Goal: Navigation & Orientation: Find specific page/section

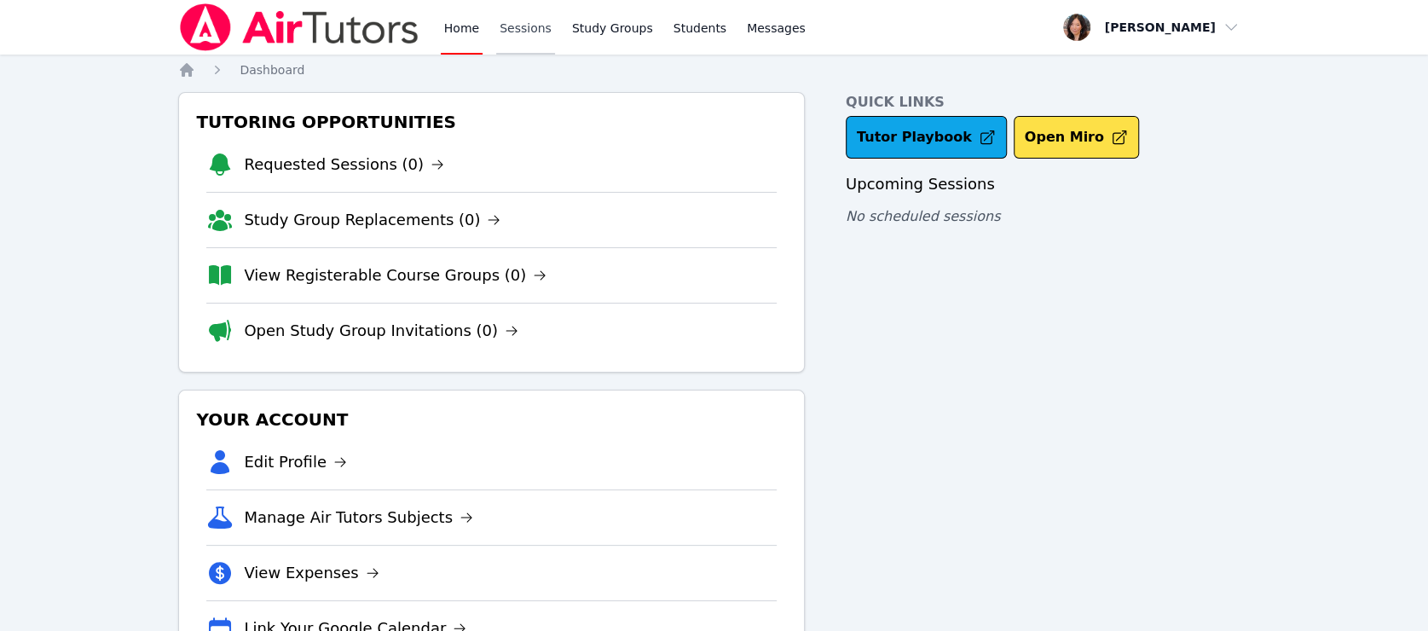
click at [503, 30] on link "Sessions" at bounding box center [525, 27] width 59 height 55
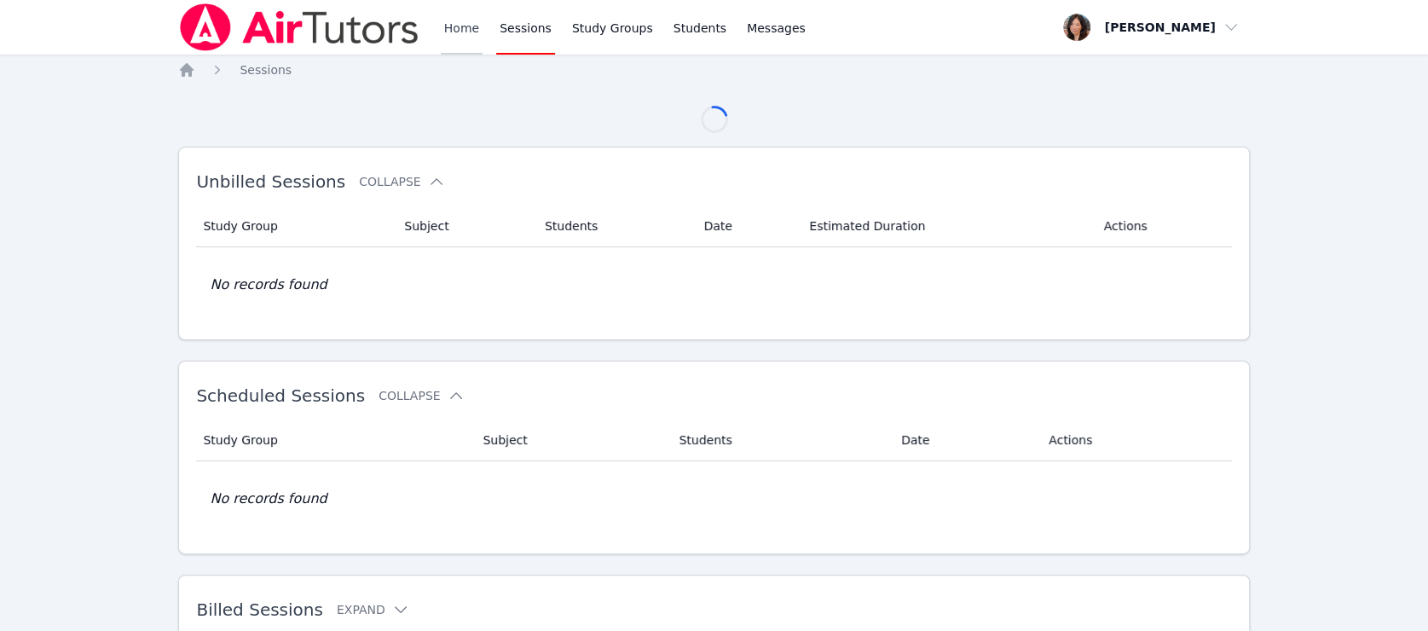
click at [461, 30] on link "Home" at bounding box center [462, 27] width 42 height 55
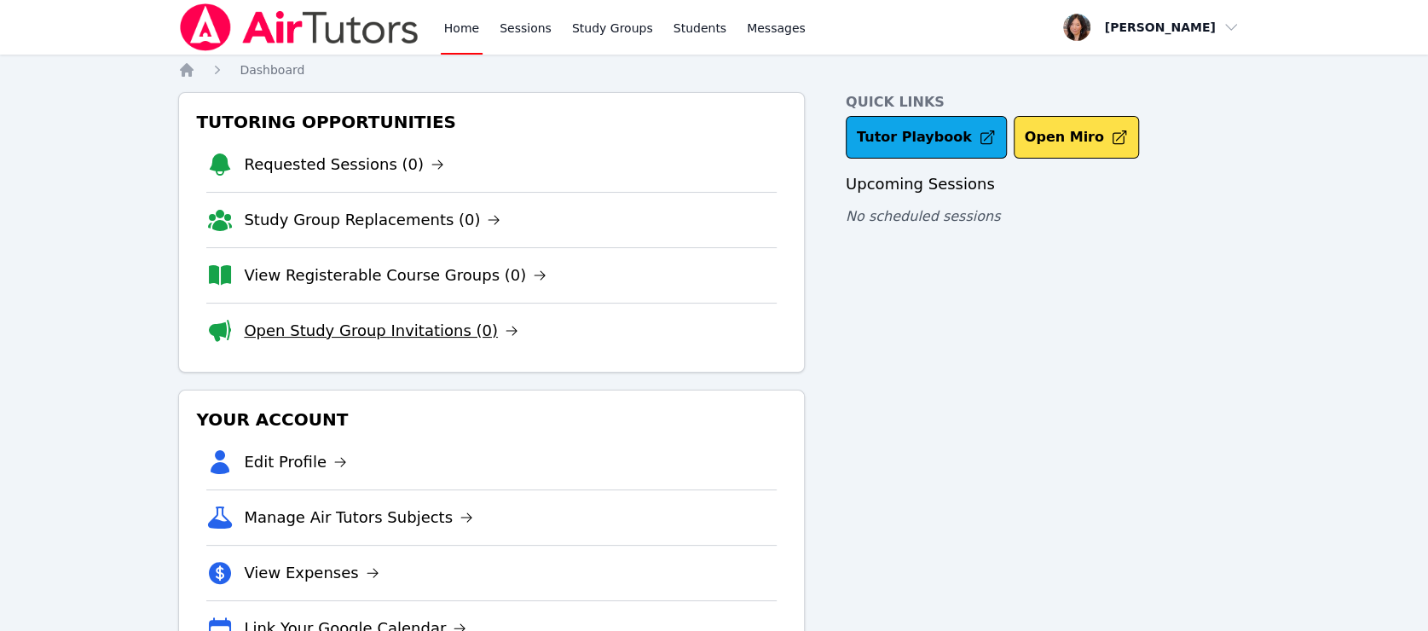
click at [414, 336] on link "Open Study Group Invitations (0)" at bounding box center [381, 331] width 275 height 24
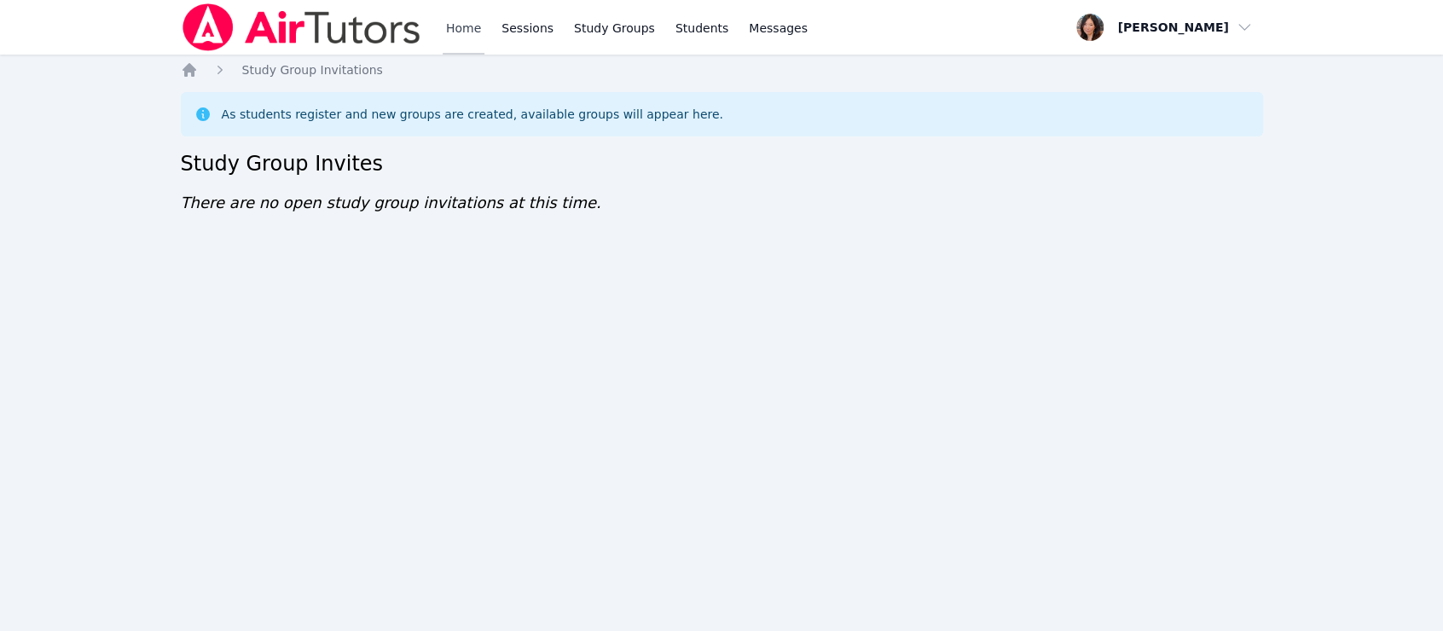
click at [462, 20] on link "Home" at bounding box center [464, 27] width 42 height 55
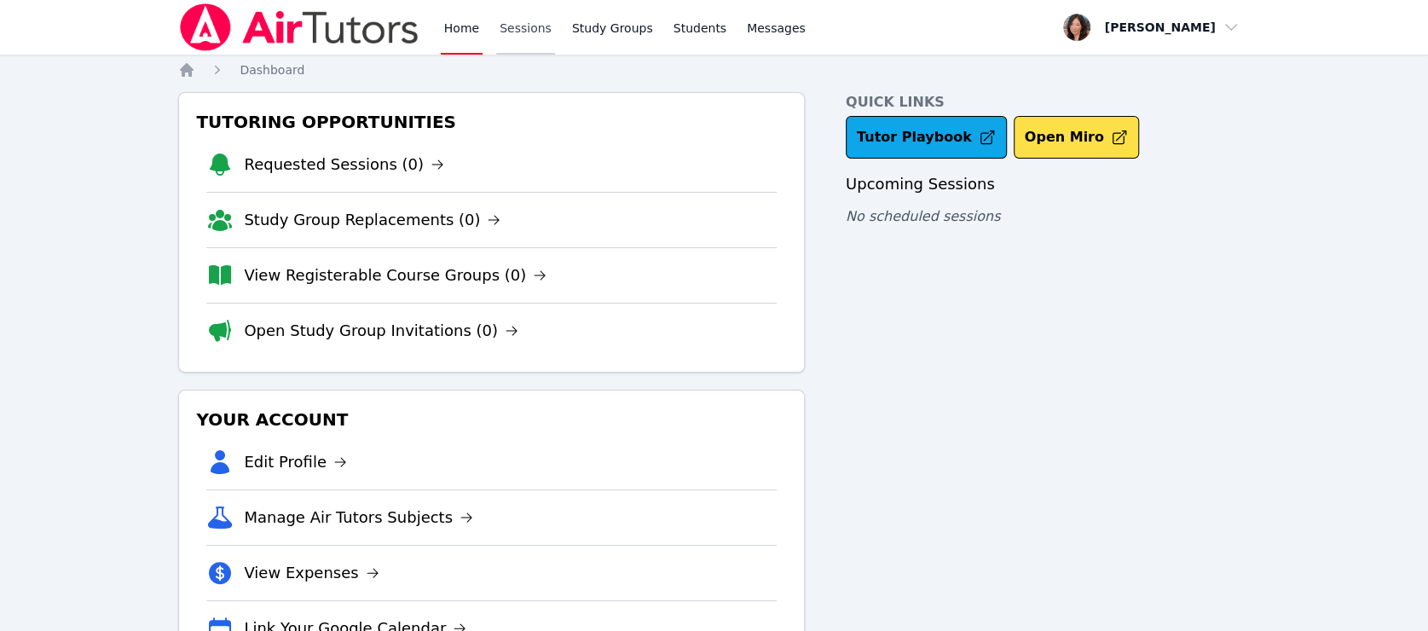
click at [510, 19] on link "Sessions" at bounding box center [525, 27] width 59 height 55
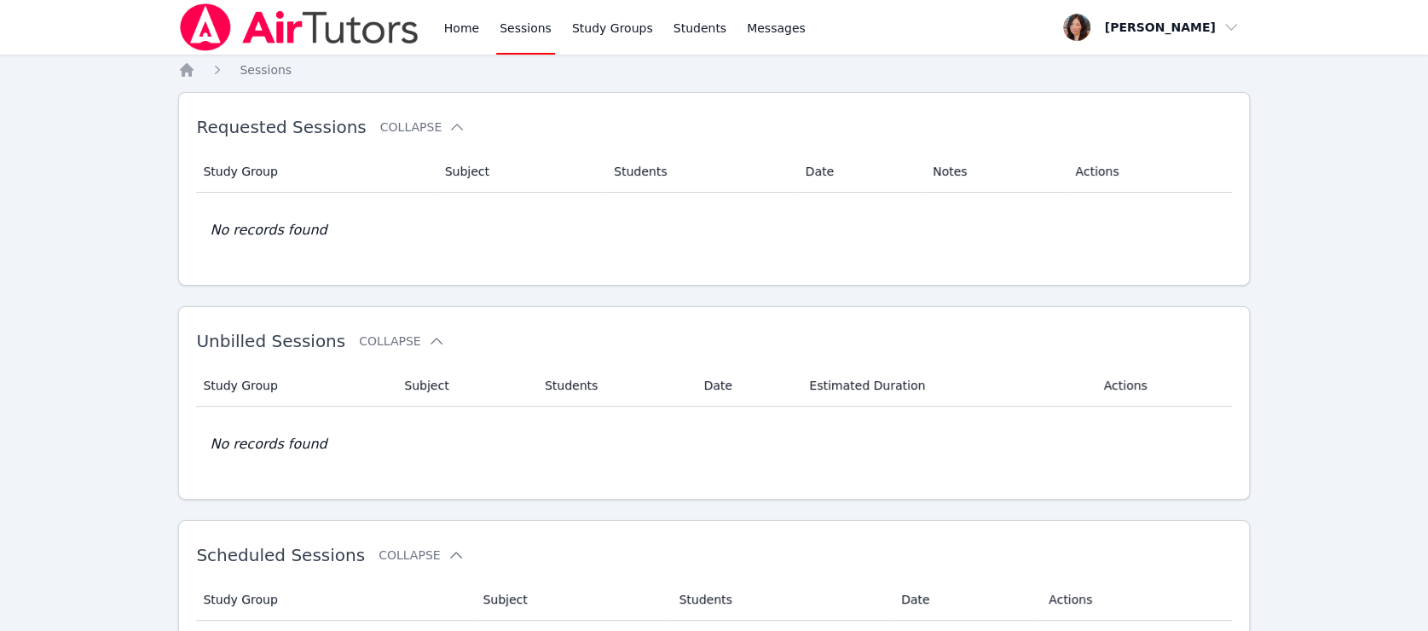
click at [510, 18] on link "Sessions" at bounding box center [525, 27] width 59 height 55
click at [512, 18] on link "Sessions" at bounding box center [525, 27] width 59 height 55
click at [452, 21] on link "Home" at bounding box center [462, 27] width 42 height 55
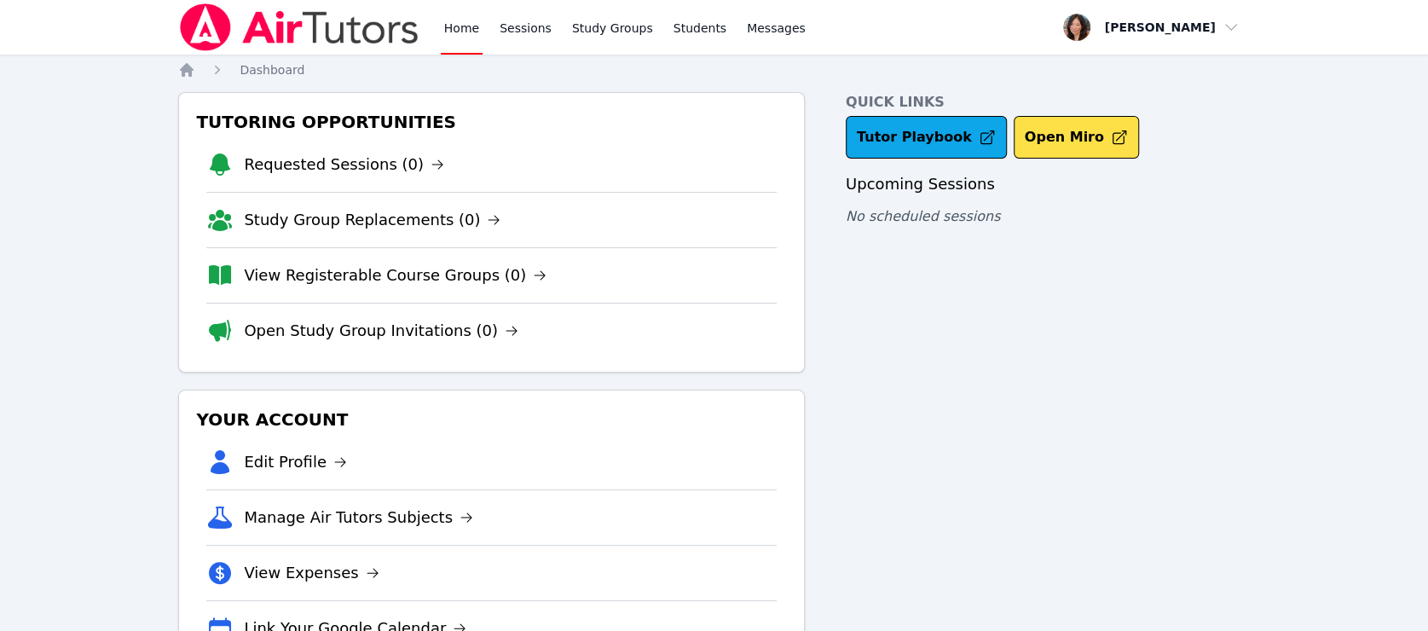
click at [457, 21] on link "Home" at bounding box center [462, 27] width 42 height 55
click at [530, 25] on link "Sessions" at bounding box center [525, 27] width 59 height 55
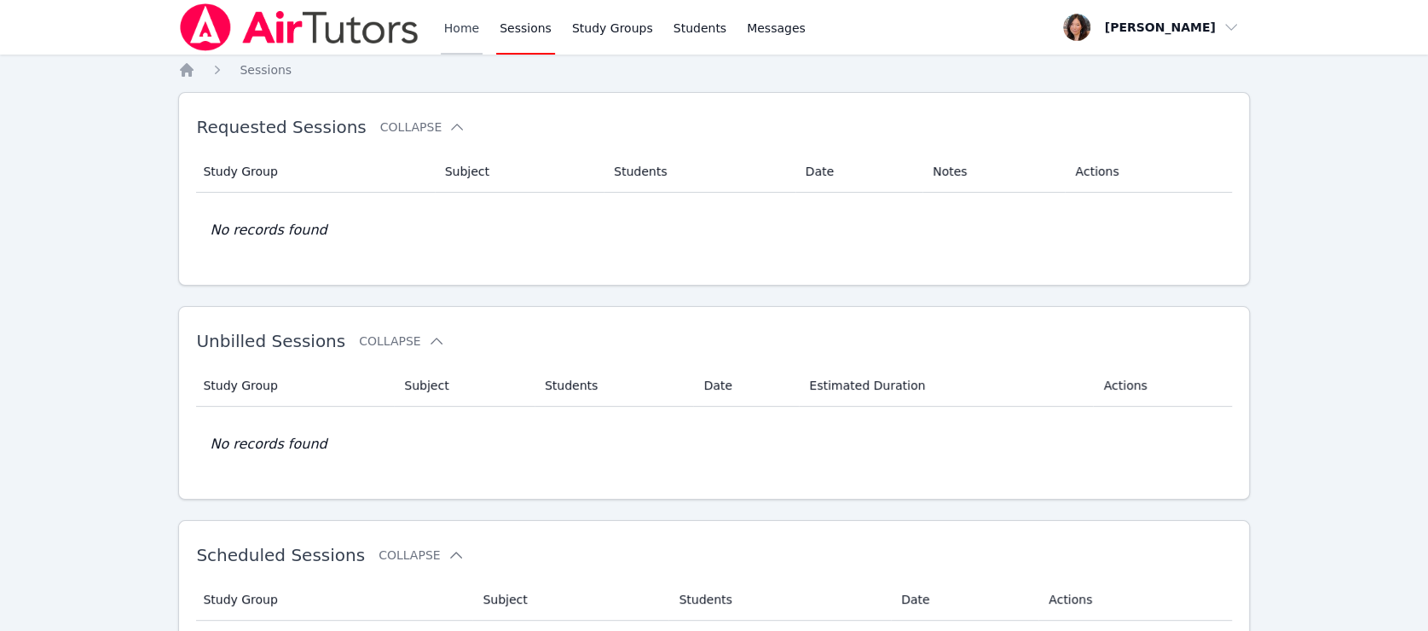
click at [464, 14] on link "Home" at bounding box center [462, 27] width 42 height 55
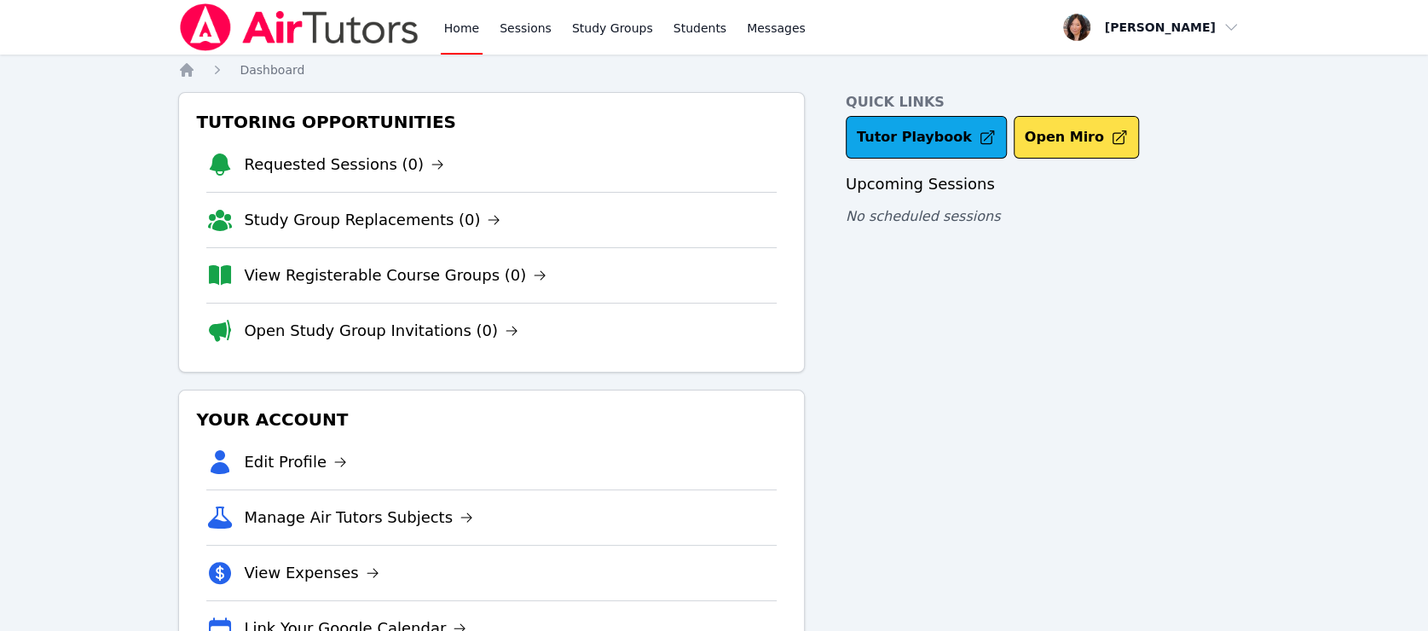
click at [459, 22] on link "Home" at bounding box center [462, 27] width 42 height 55
click at [459, 23] on link "Home" at bounding box center [462, 27] width 42 height 55
click at [464, 29] on link "Home" at bounding box center [462, 27] width 42 height 55
click at [527, 27] on link "Sessions" at bounding box center [525, 27] width 59 height 55
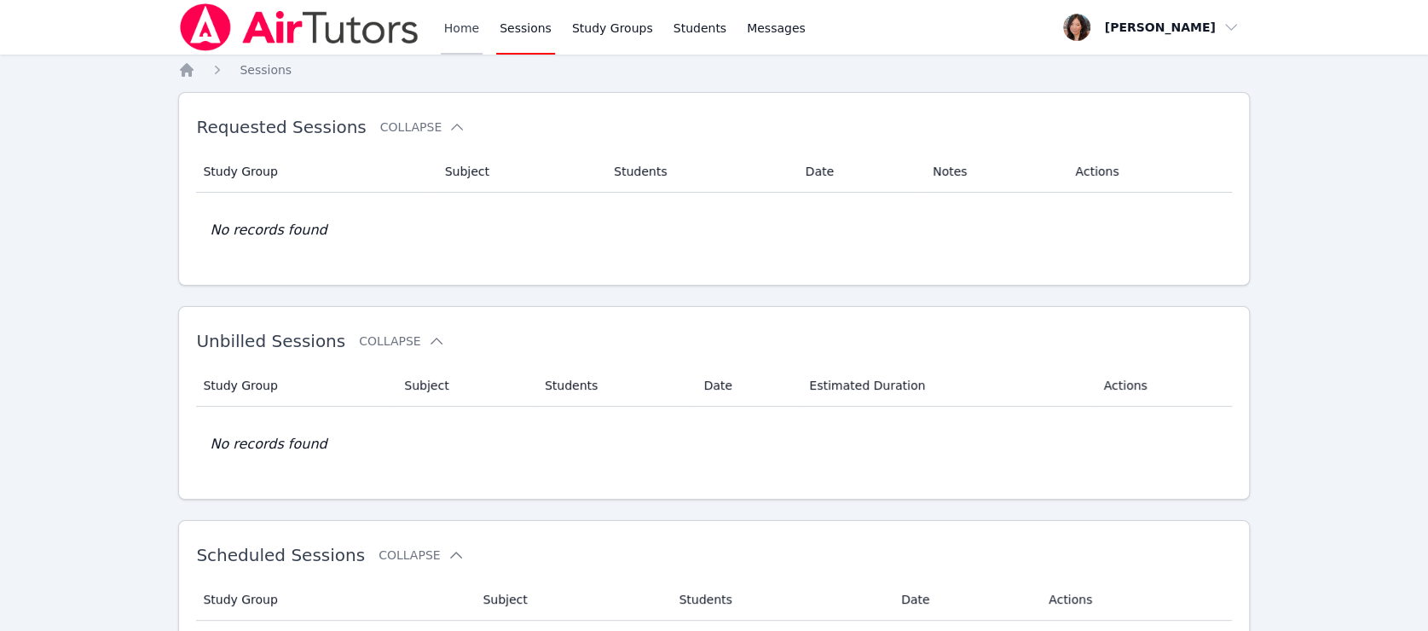
click at [471, 21] on link "Home" at bounding box center [462, 27] width 42 height 55
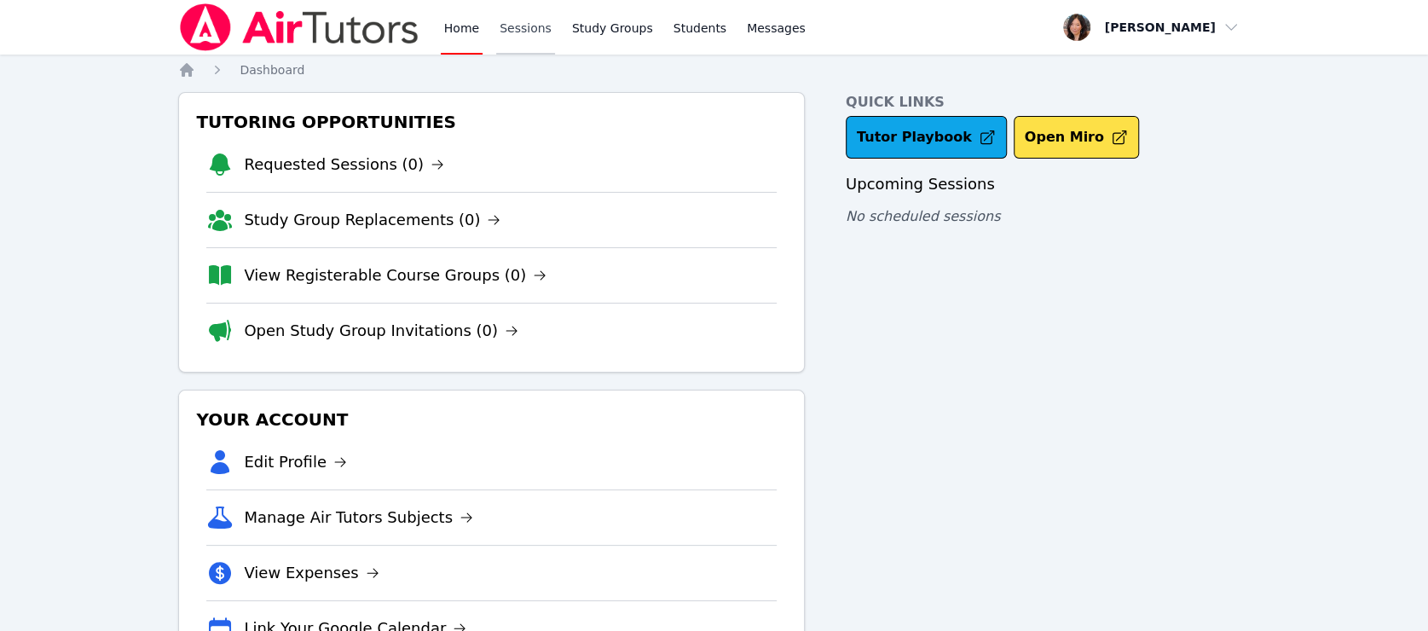
click at [526, 24] on link "Sessions" at bounding box center [525, 27] width 59 height 55
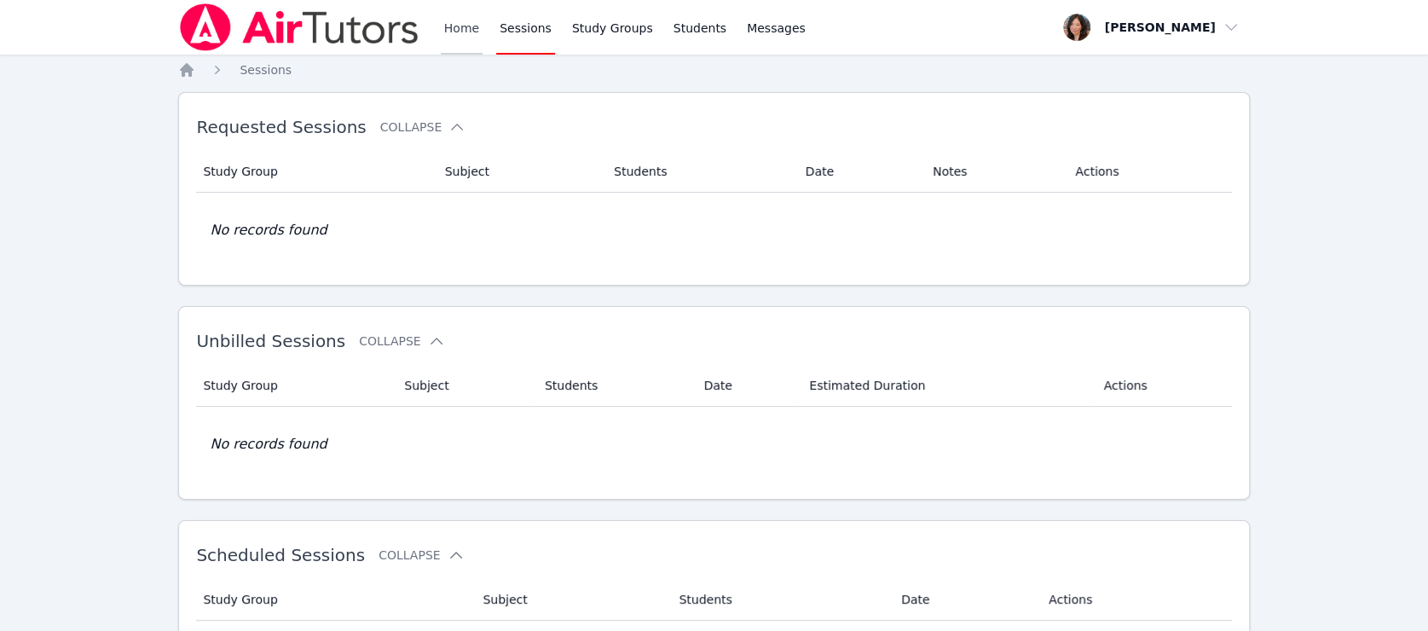
click at [447, 27] on link "Home" at bounding box center [462, 27] width 42 height 55
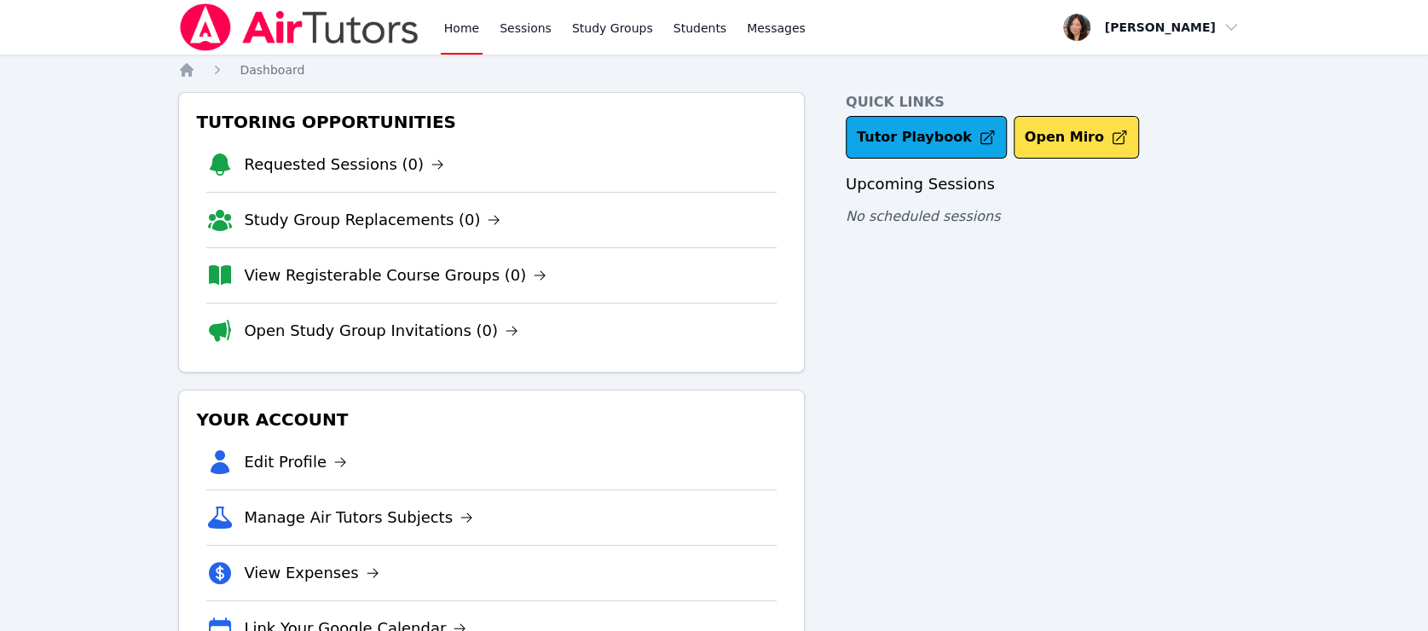
click at [449, 27] on link "Home" at bounding box center [462, 27] width 42 height 55
click at [404, 326] on link "Open Study Group Invitations (0)" at bounding box center [381, 331] width 275 height 24
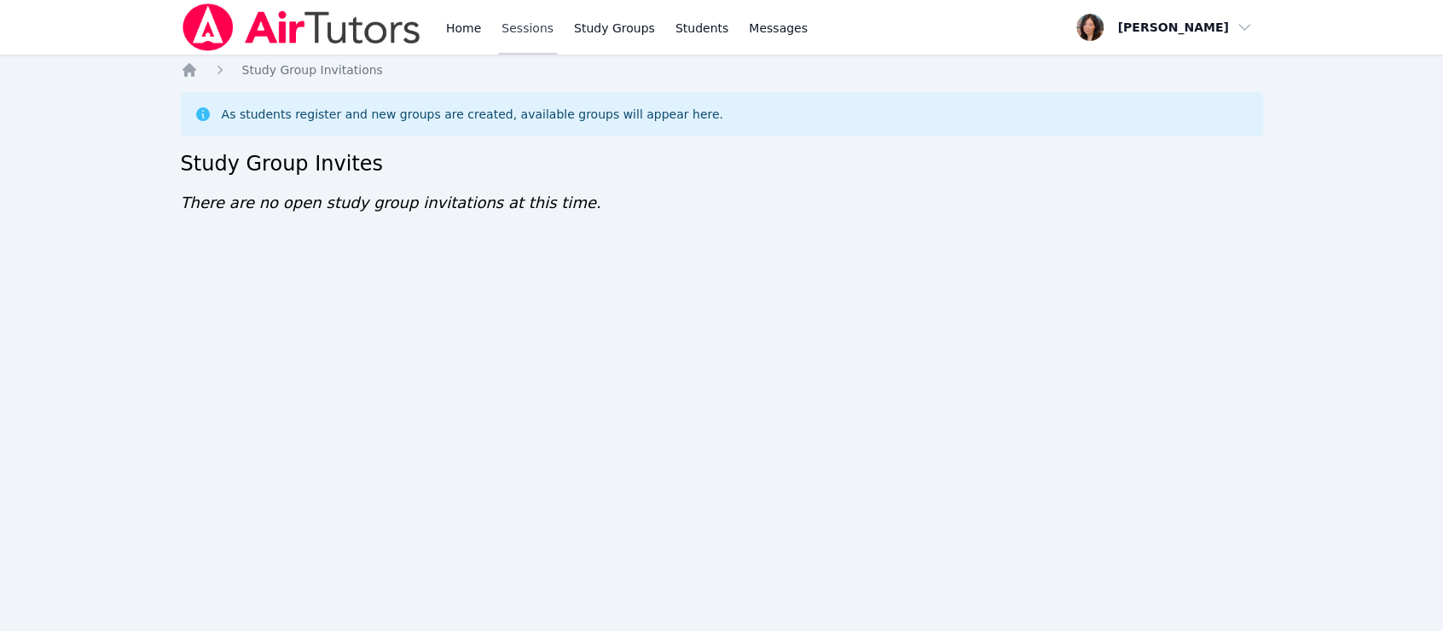
click at [518, 38] on link "Sessions" at bounding box center [527, 27] width 59 height 55
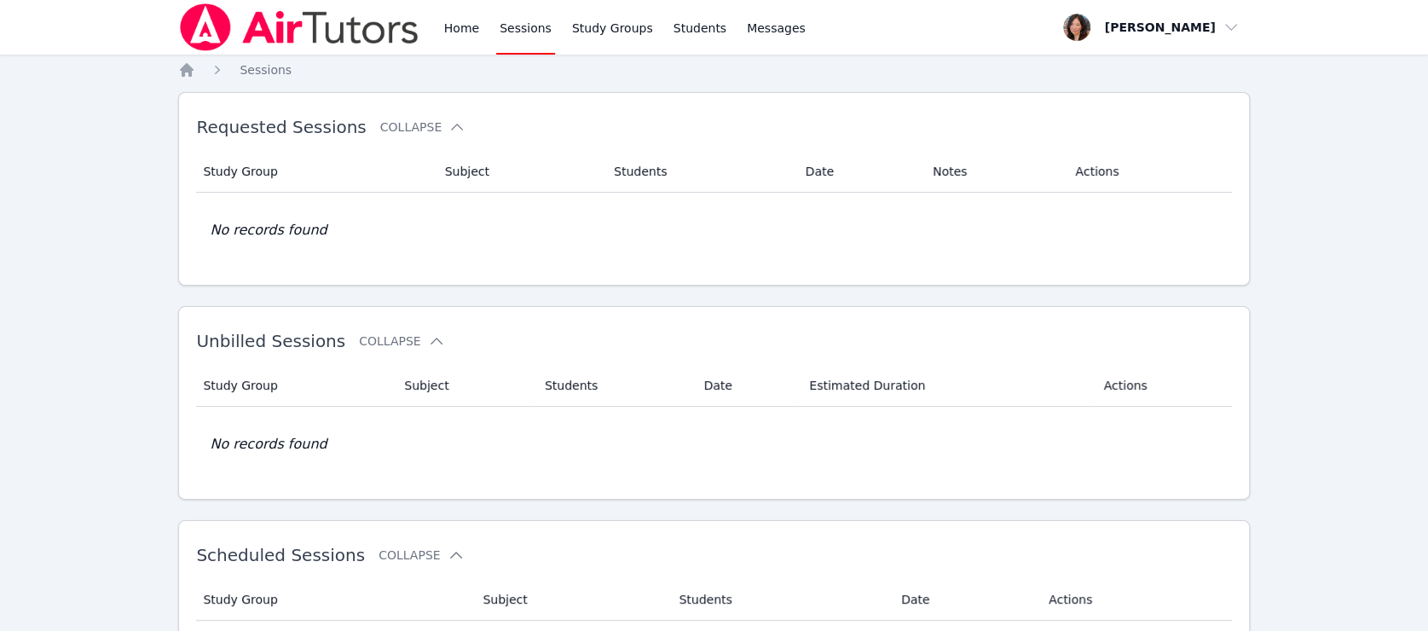
click at [436, 35] on div "Home Sessions Study Groups Students Messages" at bounding box center [493, 27] width 630 height 55
click at [454, 35] on link "Home" at bounding box center [462, 27] width 42 height 55
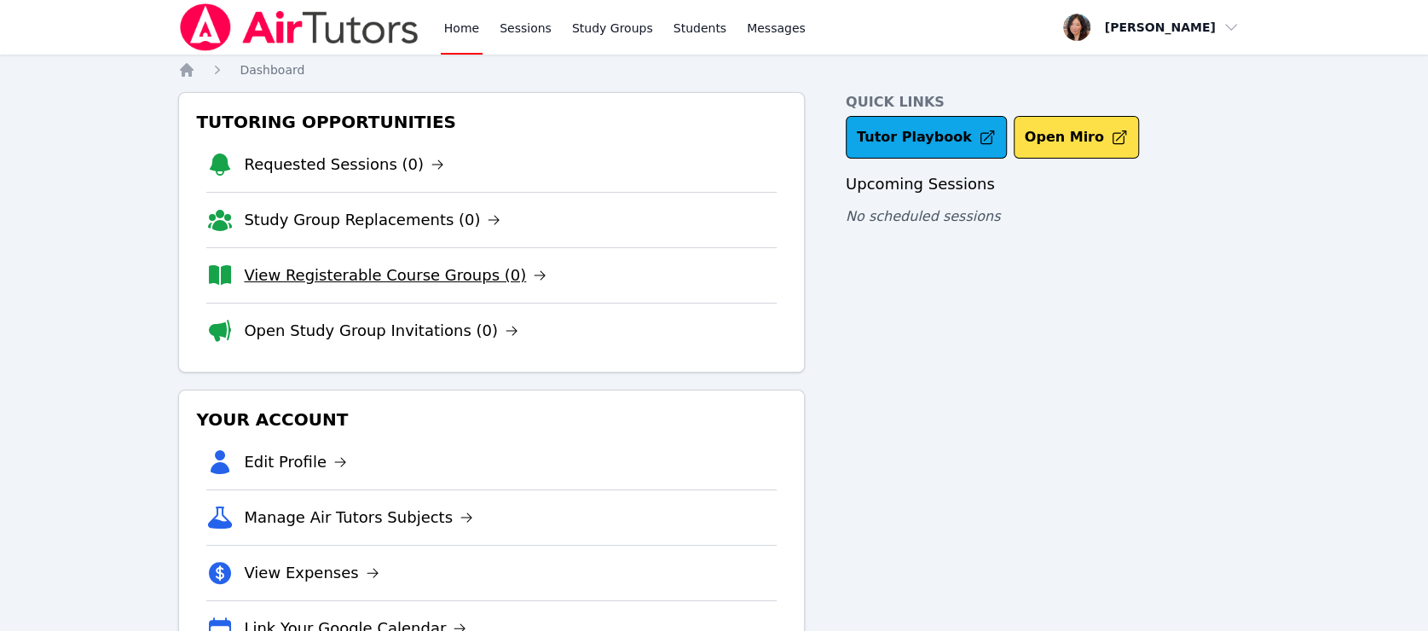
click at [399, 270] on link "View Registerable Course Groups (0)" at bounding box center [395, 275] width 303 height 24
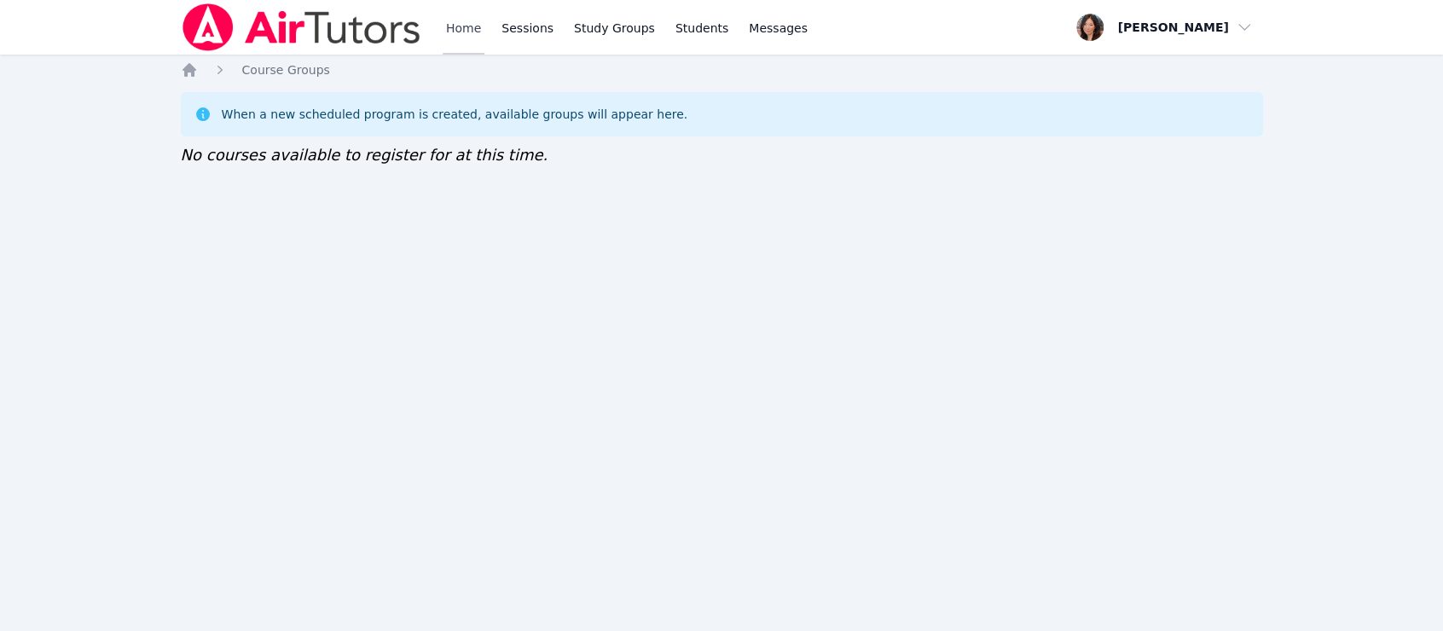
click at [471, 32] on link "Home" at bounding box center [464, 27] width 42 height 55
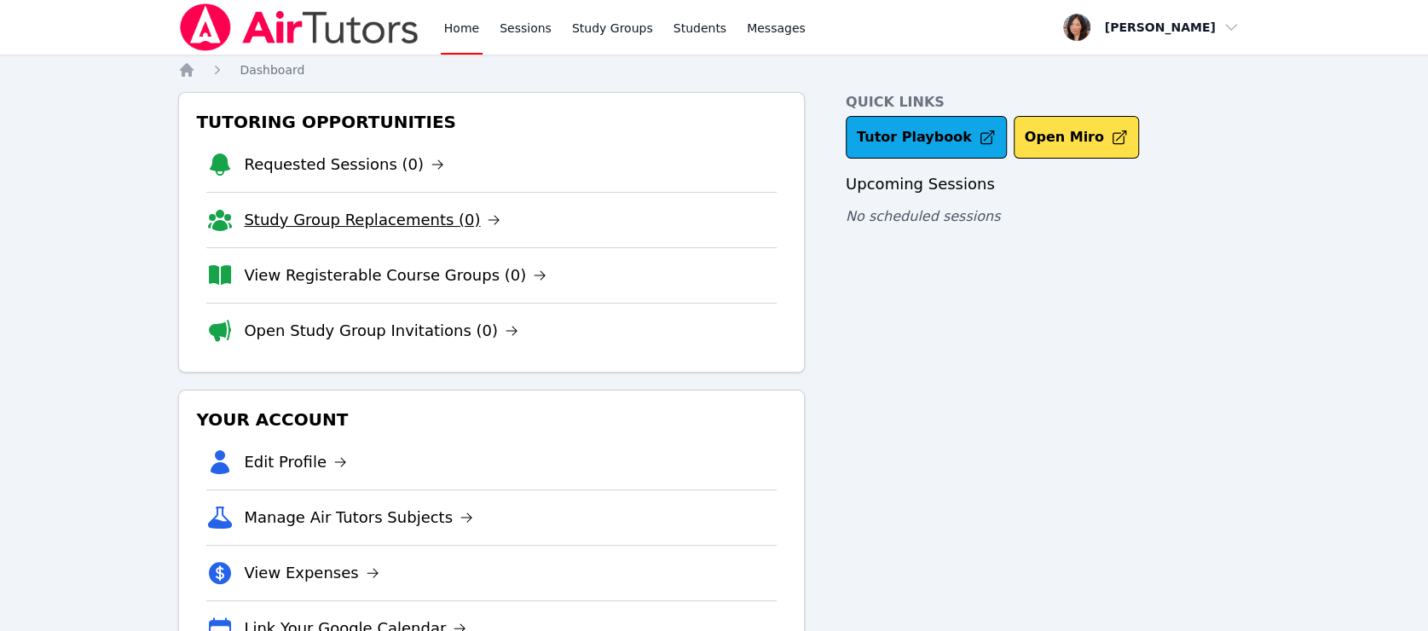
click at [402, 221] on link "Study Group Replacements (0)" at bounding box center [372, 220] width 257 height 24
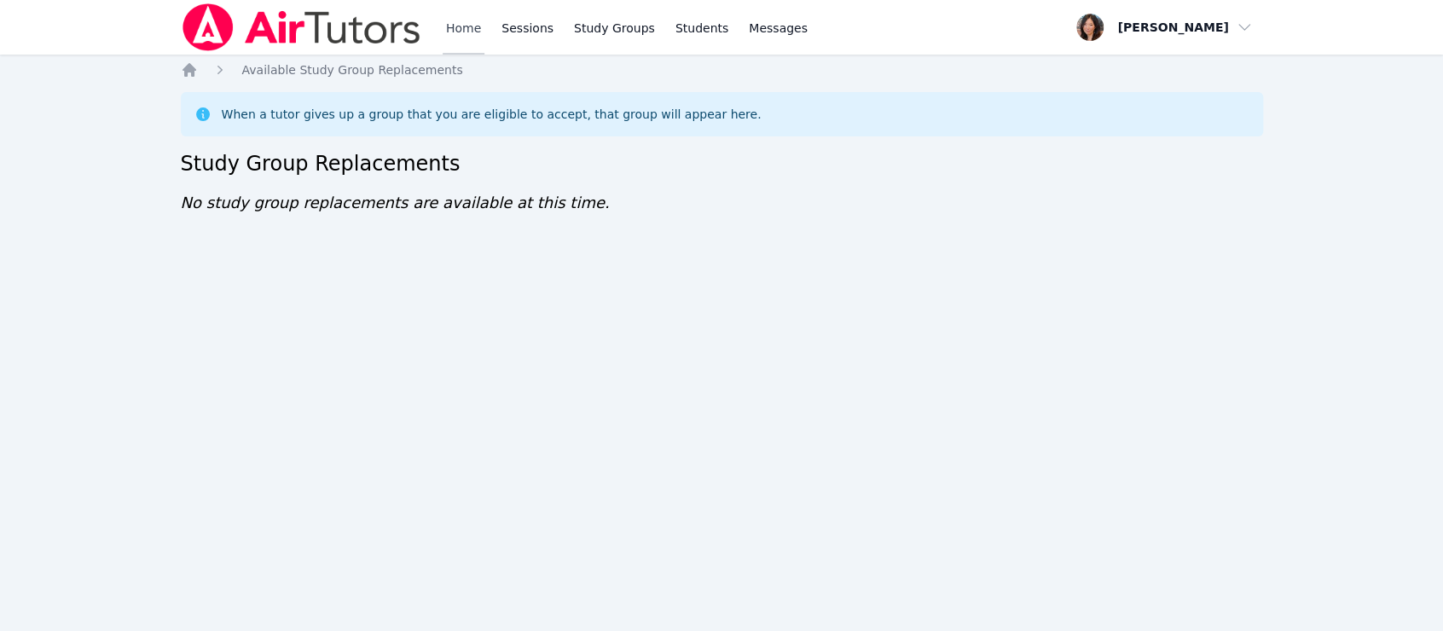
click at [444, 22] on link "Home" at bounding box center [464, 27] width 42 height 55
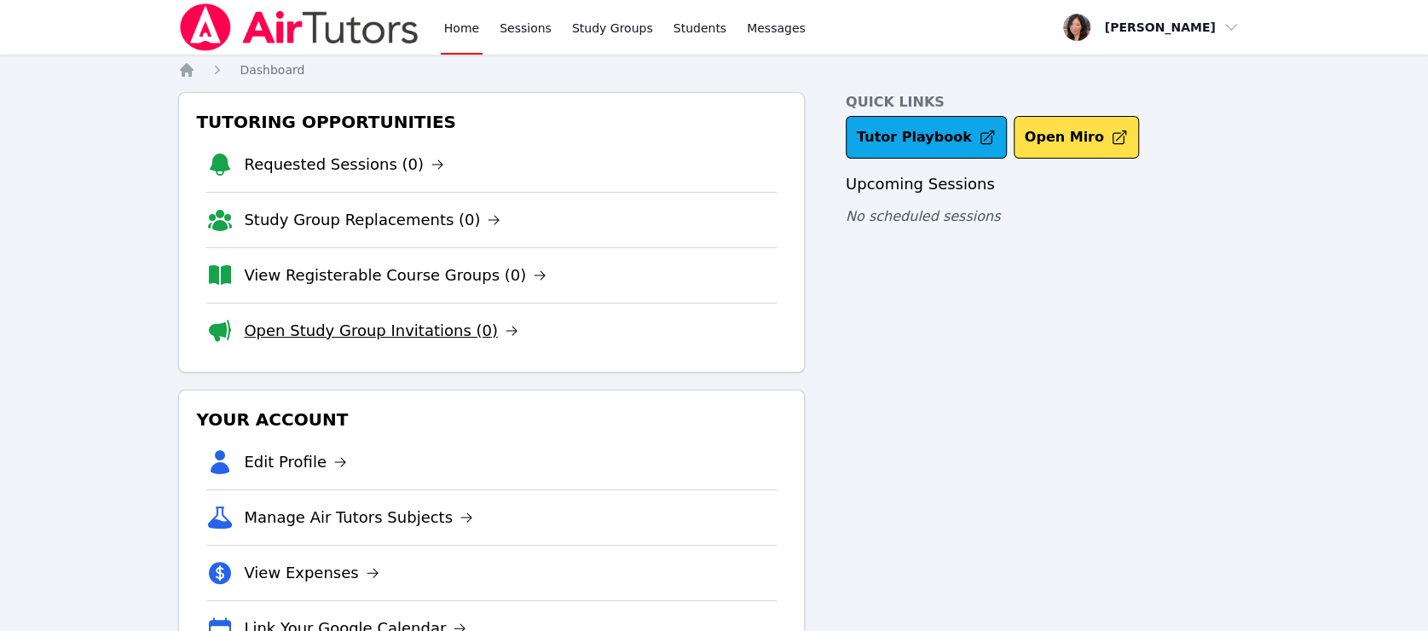
click at [402, 333] on link "Open Study Group Invitations (0)" at bounding box center [381, 331] width 275 height 24
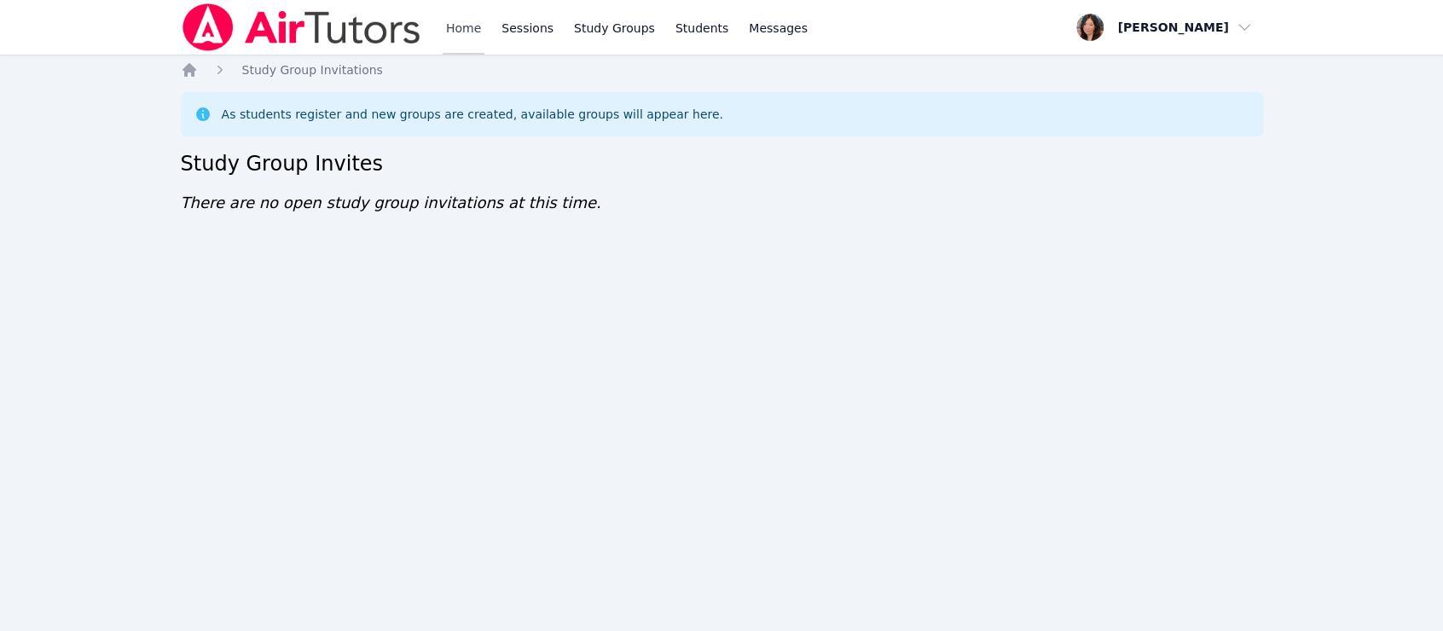
click at [459, 22] on link "Home" at bounding box center [464, 27] width 42 height 55
